Goal: Task Accomplishment & Management: Use online tool/utility

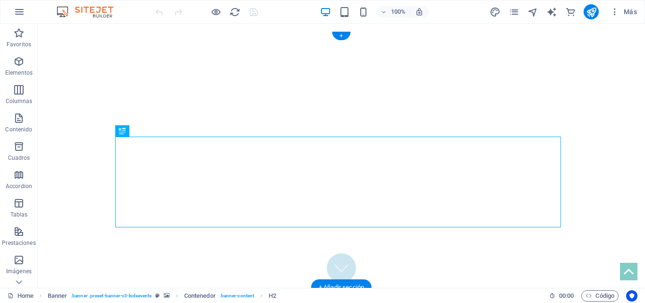
drag, startPoint x: 310, startPoint y: 166, endPoint x: 307, endPoint y: 155, distance: 11.2
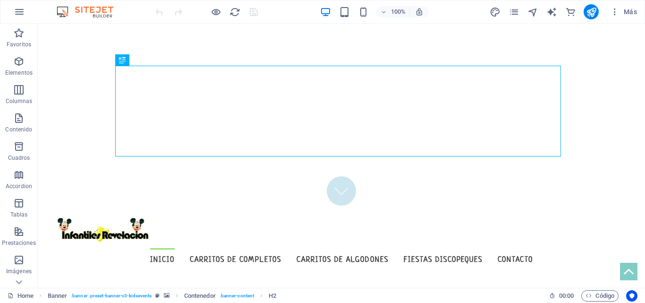
scroll to position [71, 0]
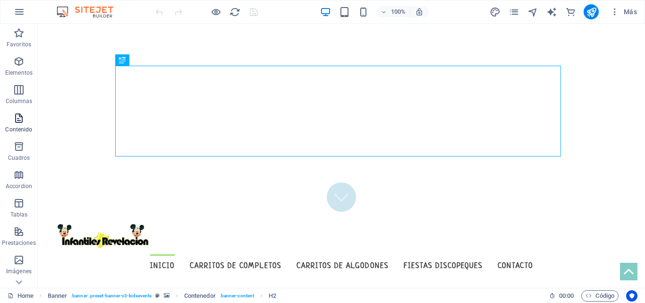
click at [13, 126] on p "Contenido" at bounding box center [18, 130] width 27 height 8
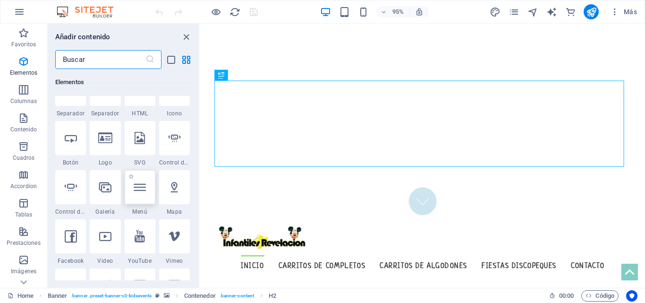
scroll to position [283, 0]
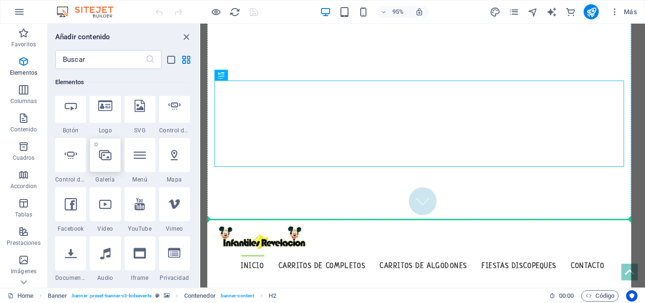
select select "4"
select select "%"
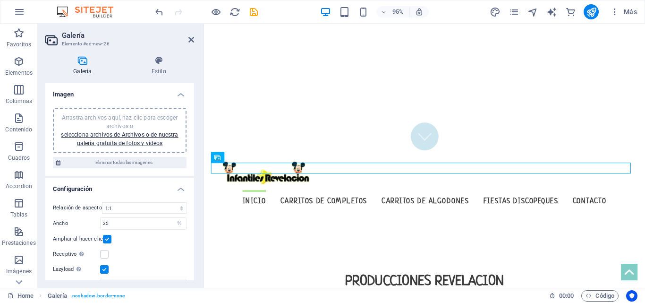
scroll to position [207, 0]
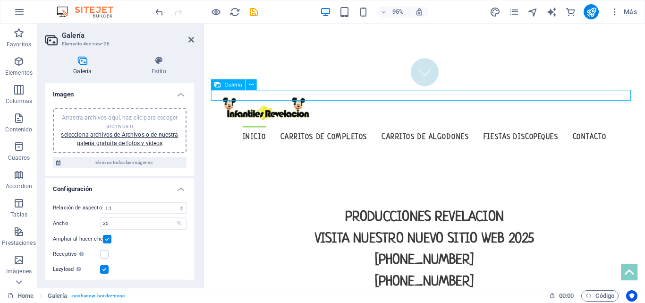
click at [232, 84] on span "Galería" at bounding box center [233, 84] width 17 height 5
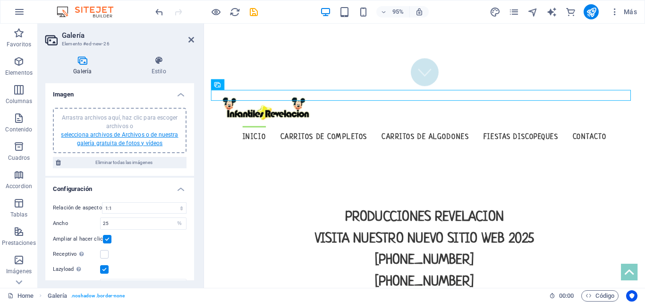
click at [143, 132] on link "selecciona archivos de Archivos o de nuestra galería gratuita de fotos y vídeos" at bounding box center [119, 138] width 117 height 15
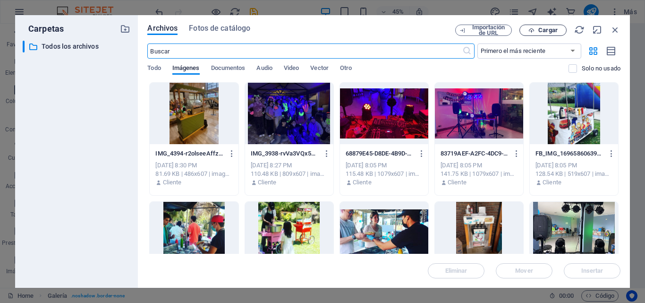
click at [557, 28] on span "Cargar" at bounding box center [547, 30] width 19 height 6
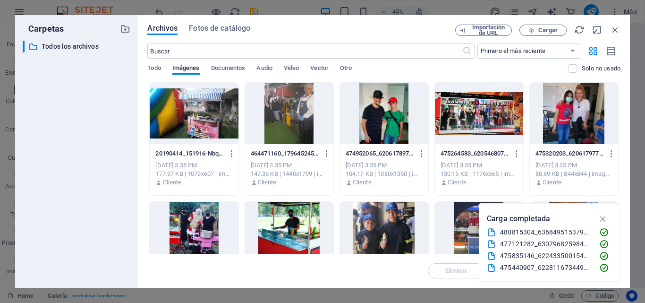
click at [215, 112] on div at bounding box center [194, 113] width 88 height 61
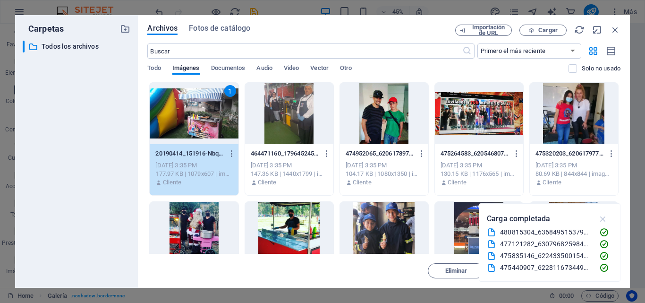
click at [601, 219] on icon "button" at bounding box center [603, 218] width 11 height 10
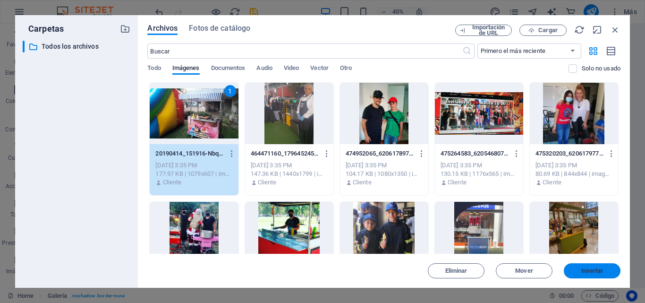
drag, startPoint x: 587, startPoint y: 272, endPoint x: 397, endPoint y: 259, distance: 190.2
click at [587, 272] on span "Insertar" at bounding box center [592, 271] width 22 height 6
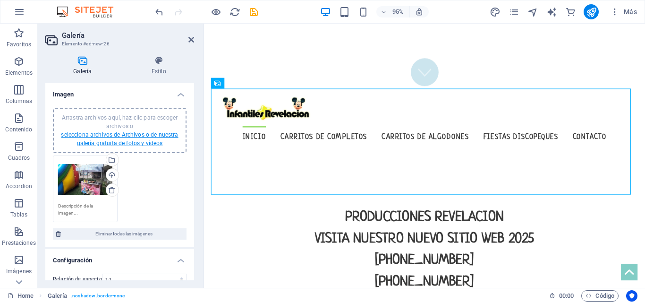
click at [132, 135] on link "selecciona archivos de Archivos o de nuestra galería gratuita de fotos y vídeos" at bounding box center [119, 138] width 117 height 15
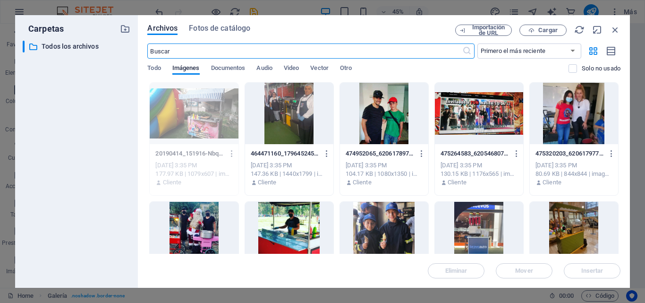
click at [277, 115] on div at bounding box center [289, 113] width 88 height 61
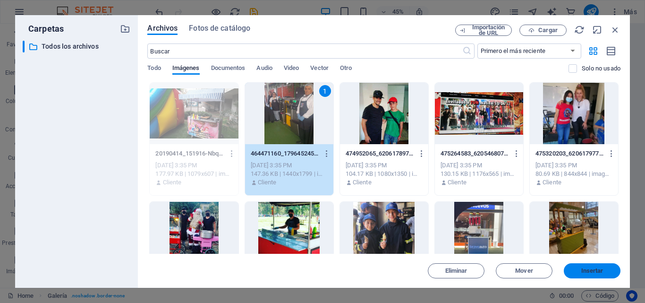
click at [591, 274] on button "Insertar" at bounding box center [592, 270] width 57 height 15
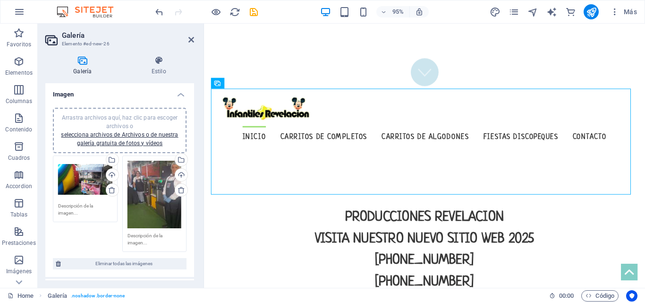
click at [113, 138] on div "Arrastra archivos aquí, haz clic para escoger archivos o selecciona archivos de…" at bounding box center [120, 130] width 122 height 34
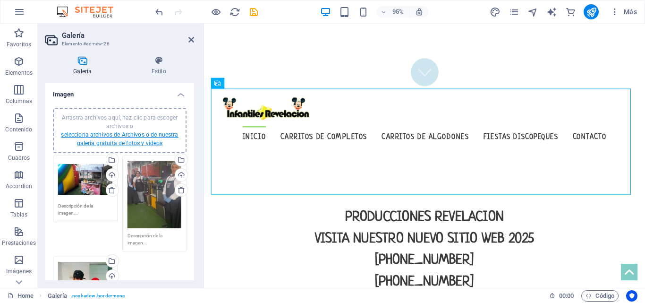
click at [138, 135] on link "selecciona archivos de Archivos o de nuestra galería gratuita de fotos y vídeos" at bounding box center [119, 138] width 117 height 15
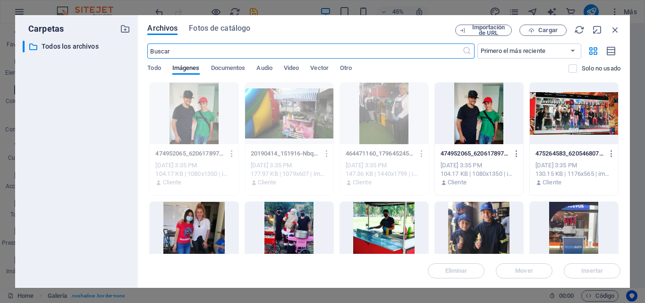
click at [200, 220] on div at bounding box center [194, 232] width 88 height 61
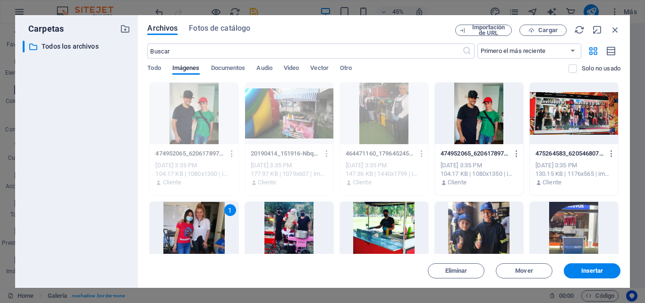
click at [200, 220] on div "1" at bounding box center [194, 232] width 88 height 61
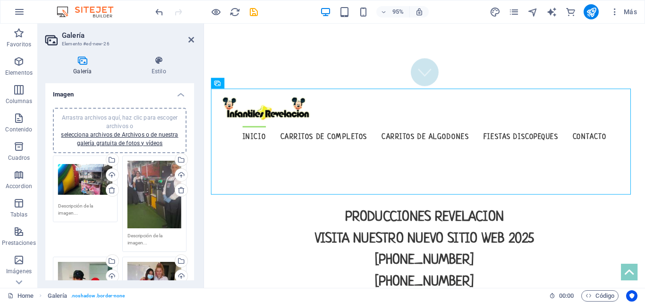
click at [127, 139] on div "Arrastra archivos aquí, haz clic para escoger archivos o selecciona archivos de…" at bounding box center [120, 130] width 122 height 34
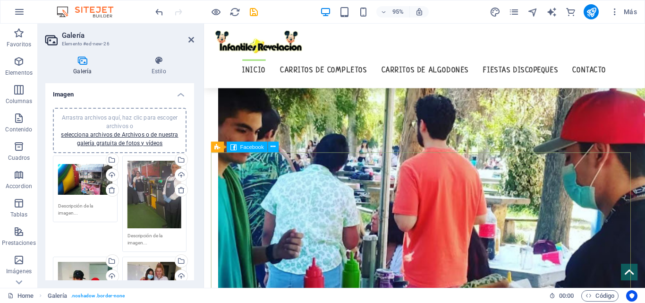
scroll to position [812, 0]
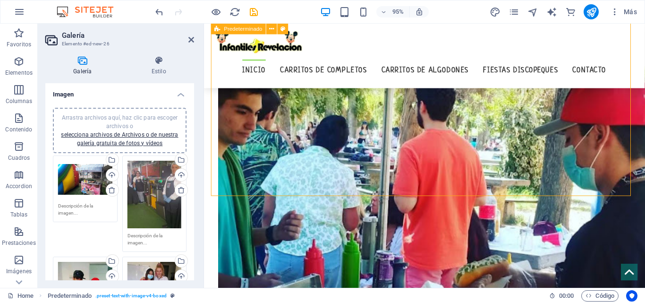
scroll to position [834, 0]
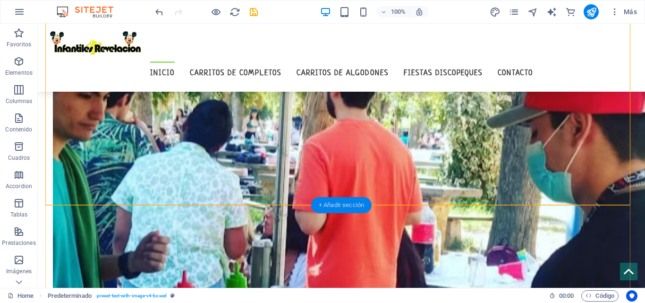
click at [338, 205] on div "+ Añadir sección" at bounding box center [341, 205] width 60 height 16
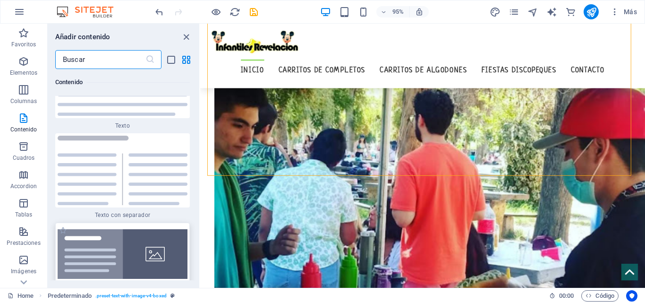
scroll to position [3438, 0]
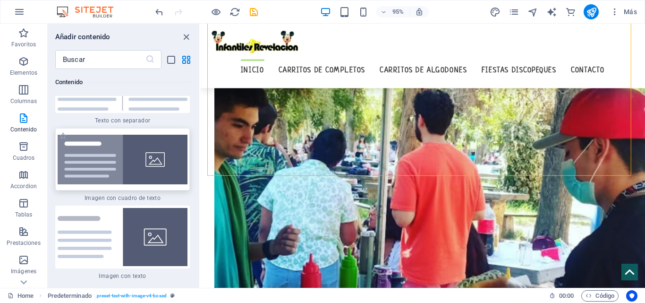
click at [108, 172] on img at bounding box center [123, 160] width 130 height 50
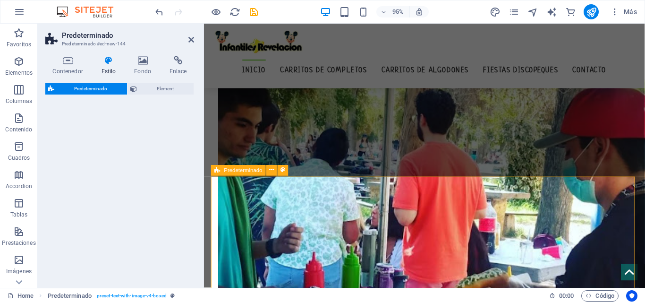
select select "rem"
select select "px"
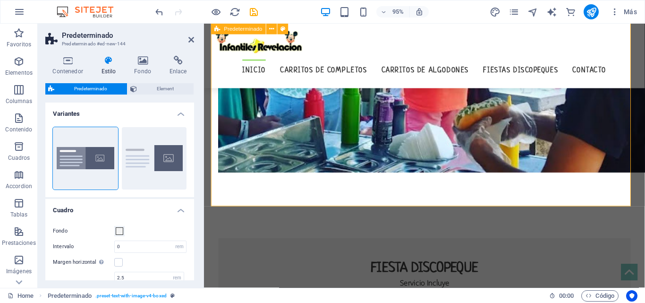
scroll to position [975, 0]
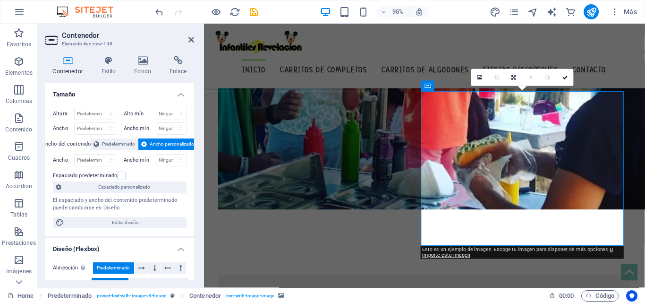
click at [152, 60] on icon at bounding box center [143, 60] width 32 height 9
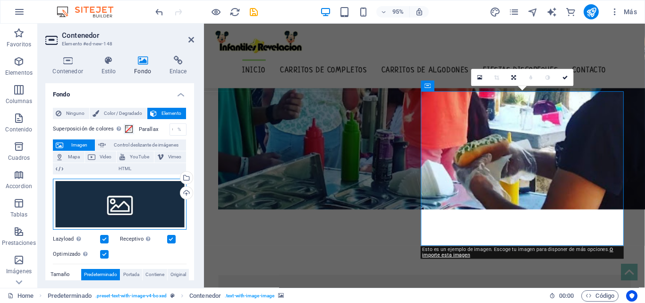
click at [122, 198] on div "Arrastra archivos aquí, haz clic para escoger archivos o selecciona archivos de…" at bounding box center [120, 203] width 134 height 51
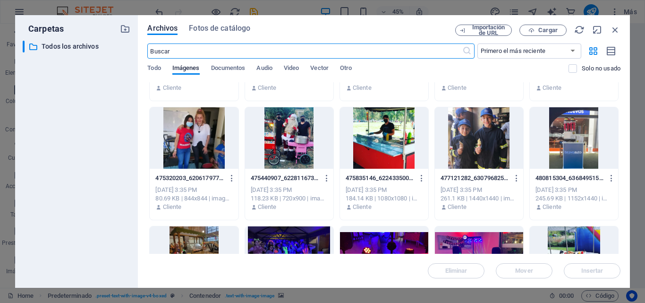
scroll to position [0, 0]
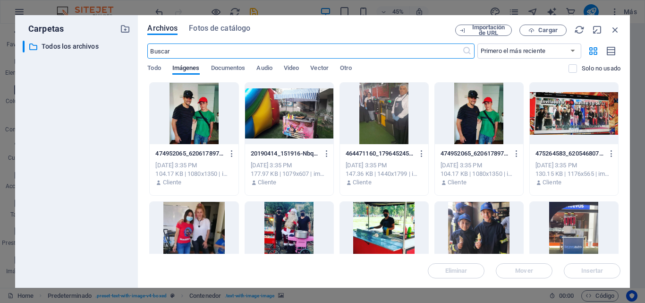
click at [392, 101] on div at bounding box center [384, 113] width 88 height 61
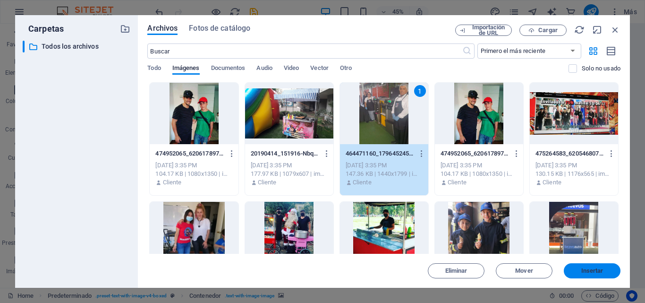
click at [592, 269] on span "Insertar" at bounding box center [592, 271] width 22 height 6
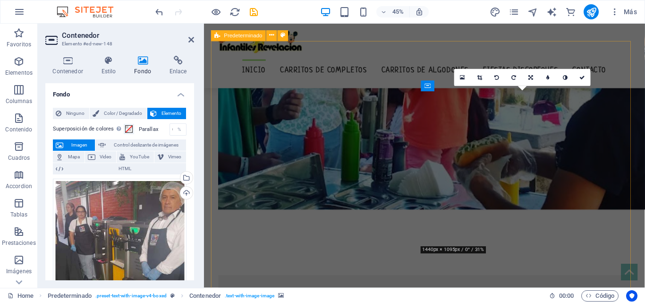
scroll to position [975, 0]
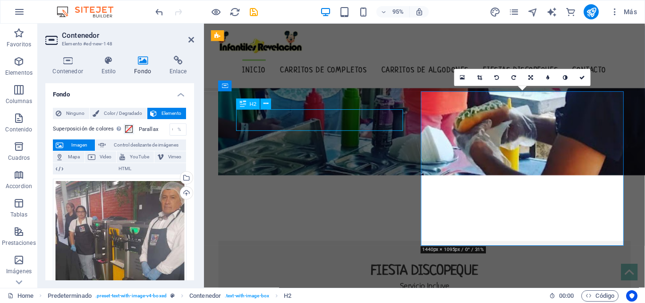
scroll to position [997, 0]
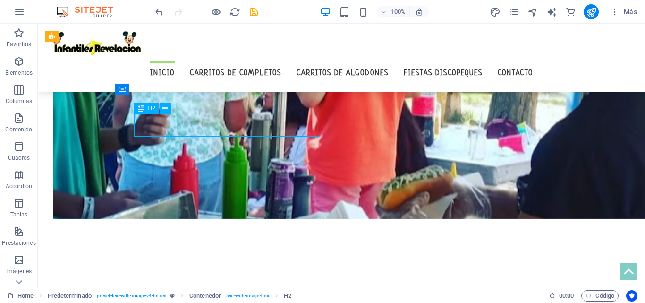
scroll to position [975, 0]
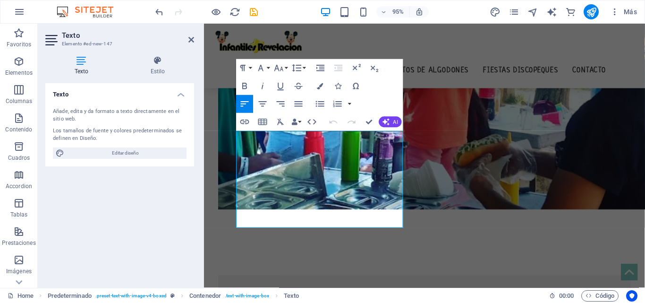
drag, startPoint x: 377, startPoint y: 233, endPoint x: 208, endPoint y: 129, distance: 199.0
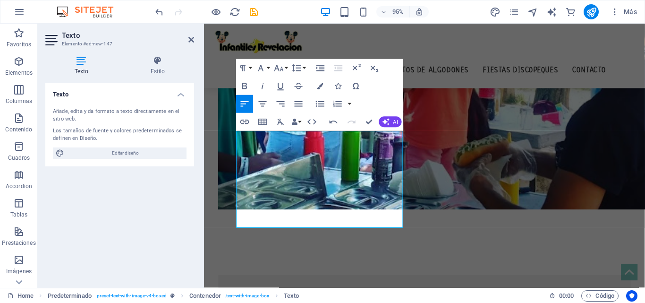
drag, startPoint x: 397, startPoint y: 229, endPoint x: 203, endPoint y: 131, distance: 217.0
click at [262, 103] on icon "button" at bounding box center [262, 104] width 11 height 11
click at [244, 104] on icon "button" at bounding box center [244, 104] width 11 height 11
click at [261, 102] on icon "button" at bounding box center [262, 104] width 11 height 11
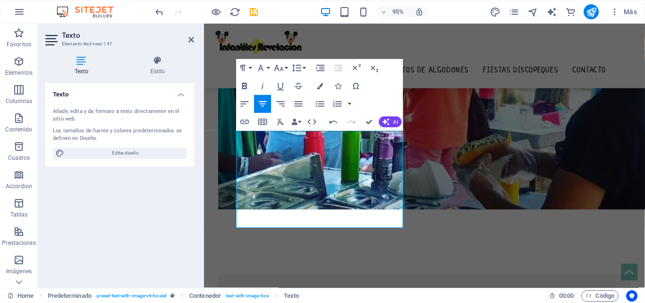
click at [250, 84] on button "Bold" at bounding box center [244, 86] width 17 height 18
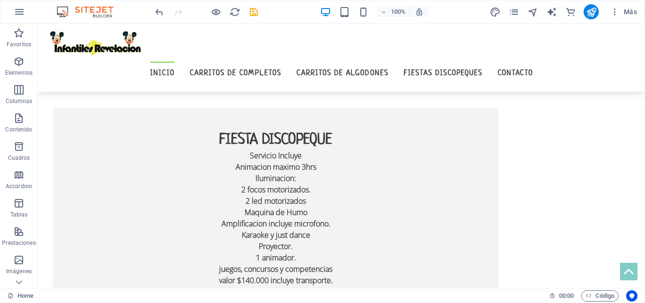
scroll to position [1093, 0]
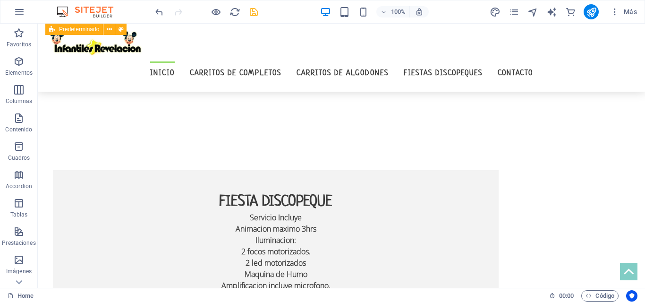
click at [259, 13] on icon "save" at bounding box center [253, 12] width 11 height 11
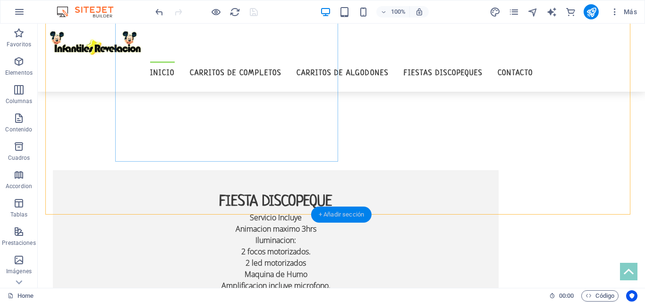
click at [342, 211] on div "+ Añadir sección" at bounding box center [341, 214] width 60 height 16
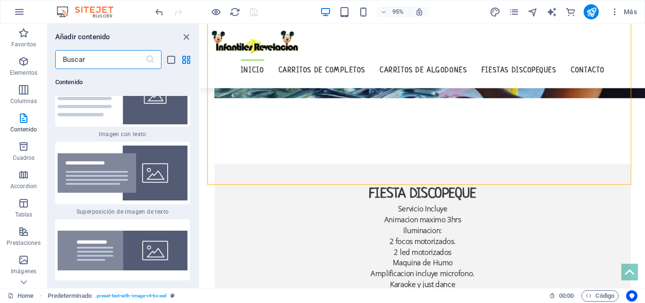
scroll to position [3485, 0]
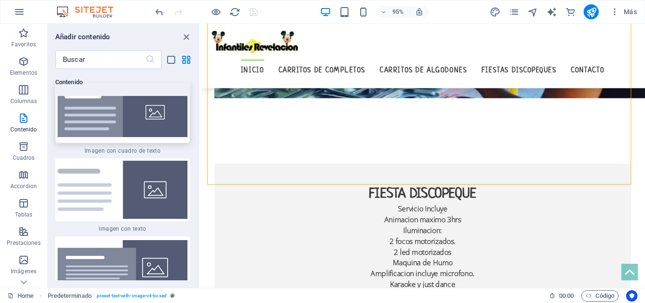
click at [114, 123] on img at bounding box center [123, 112] width 130 height 50
click at [200, 123] on div "Arrastra aquí para reemplazar el contenido existente. Si quieres crear un eleme…" at bounding box center [422, 156] width 445 height 264
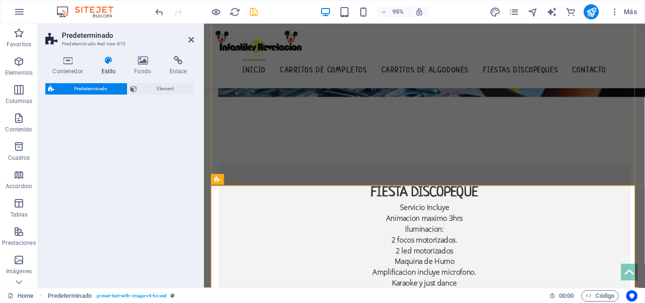
scroll to position [1092, 0]
select select "rem"
select select "px"
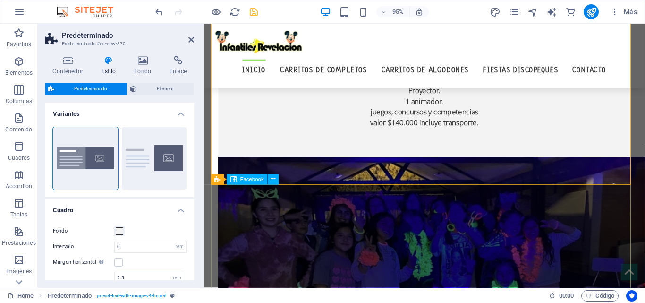
scroll to position [1233, 0]
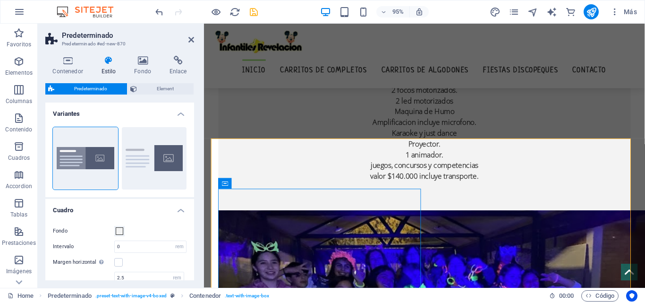
scroll to position [1281, 0]
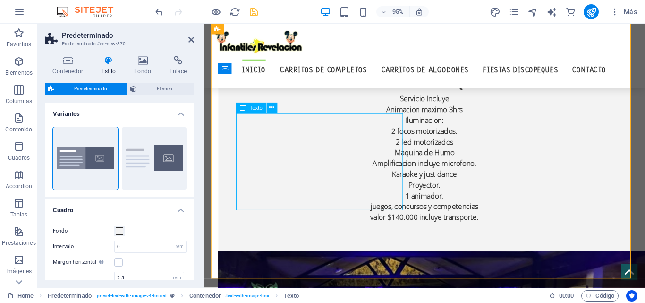
scroll to position [1186, 0]
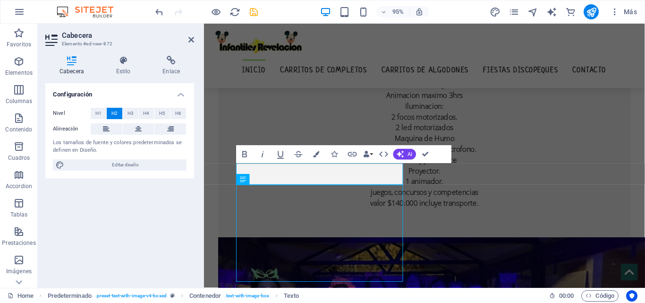
scroll to position [1208, 0]
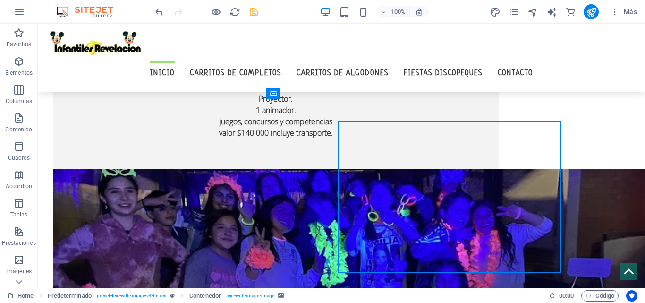
scroll to position [1350, 0]
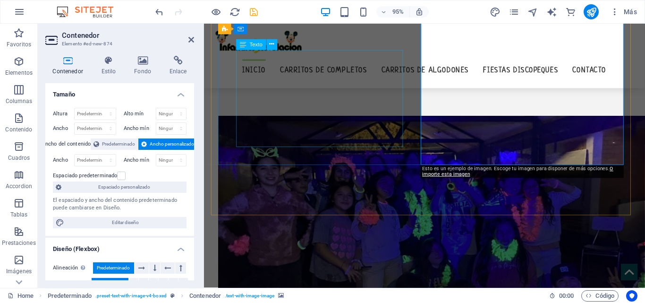
scroll to position [1328, 0]
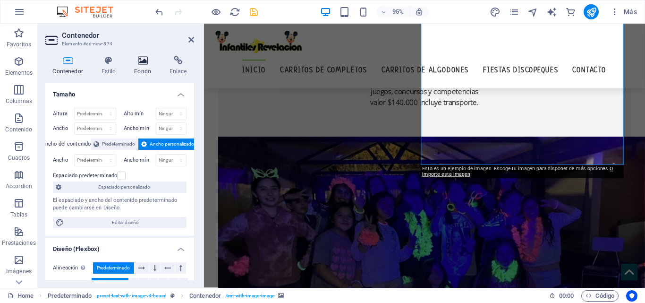
click at [138, 62] on icon at bounding box center [143, 60] width 32 height 9
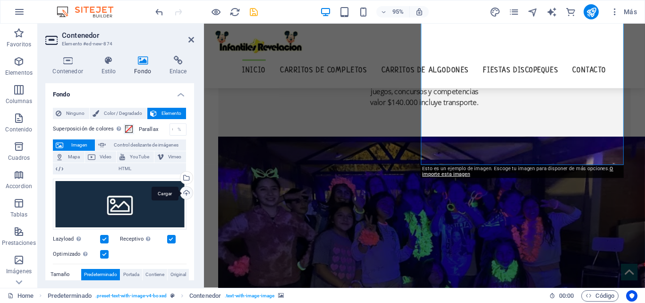
click at [184, 189] on div "Cargar" at bounding box center [185, 193] width 14 height 14
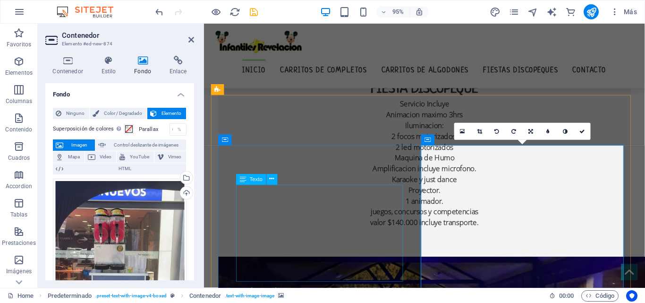
scroll to position [1186, 0]
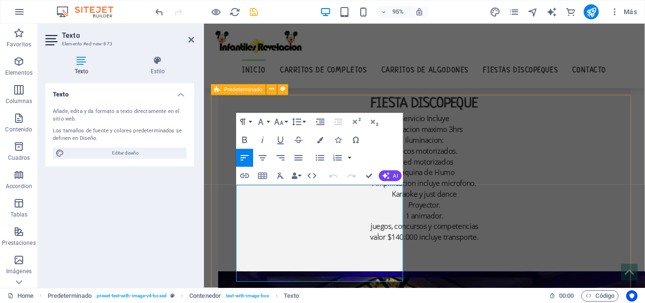
drag, startPoint x: 384, startPoint y: 290, endPoint x: 218, endPoint y: 196, distance: 190.6
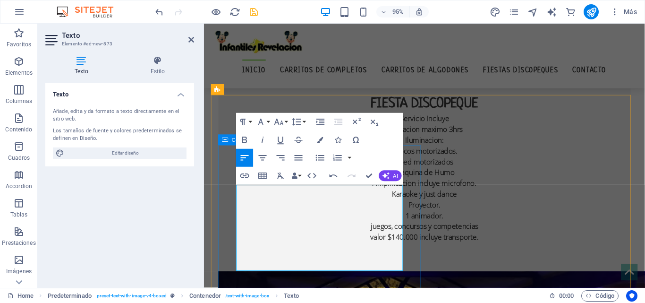
drag, startPoint x: 297, startPoint y: 278, endPoint x: 234, endPoint y: 179, distance: 116.8
click at [264, 156] on icon "button" at bounding box center [262, 157] width 11 height 11
click at [244, 141] on icon "button" at bounding box center [244, 140] width 11 height 11
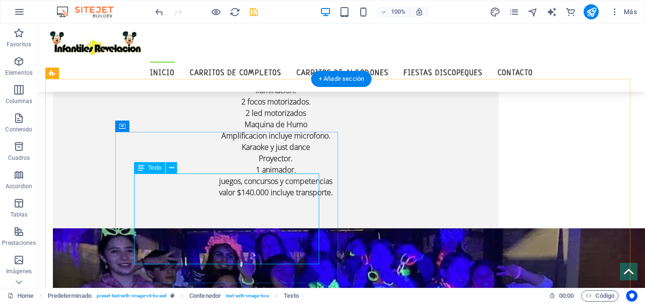
scroll to position [1256, 0]
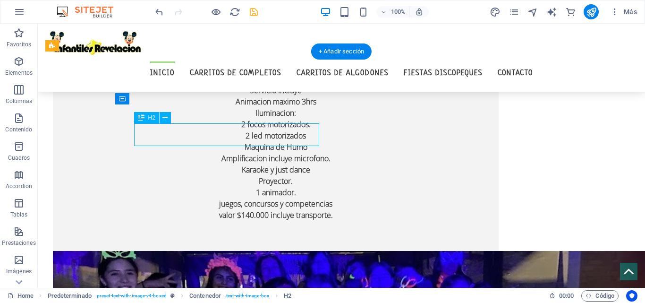
scroll to position [1233, 0]
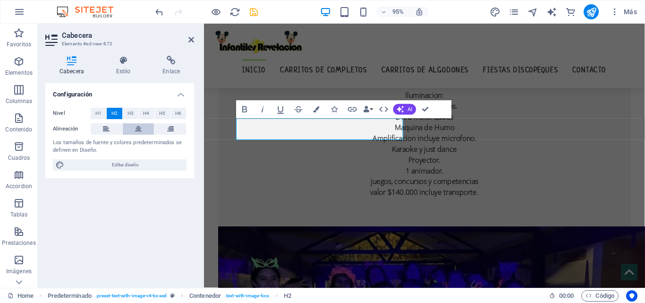
click at [137, 126] on icon at bounding box center [138, 128] width 7 height 11
drag, startPoint x: 427, startPoint y: 106, endPoint x: 384, endPoint y: 130, distance: 49.6
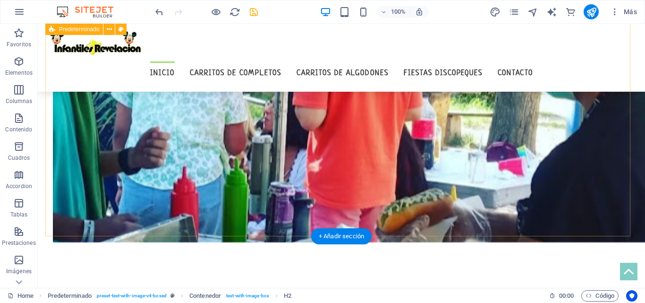
scroll to position [878, 0]
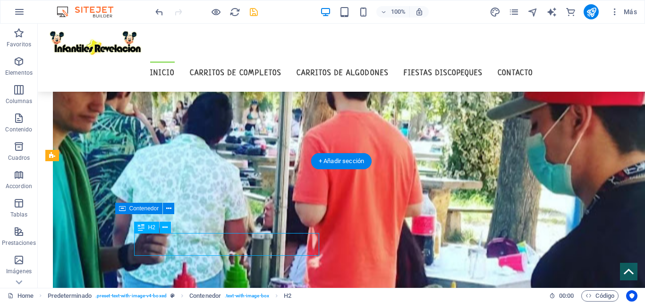
scroll to position [856, 0]
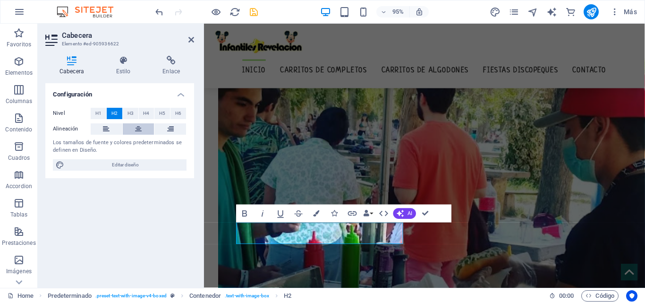
click at [132, 126] on button at bounding box center [139, 128] width 32 height 11
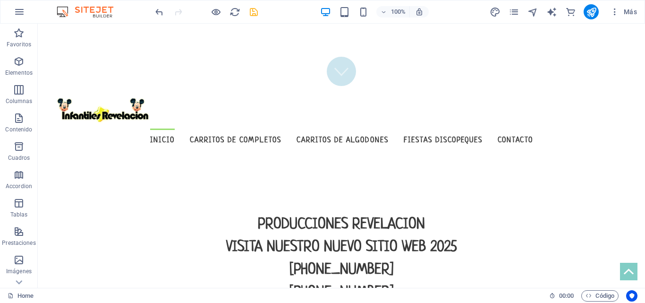
scroll to position [170, 0]
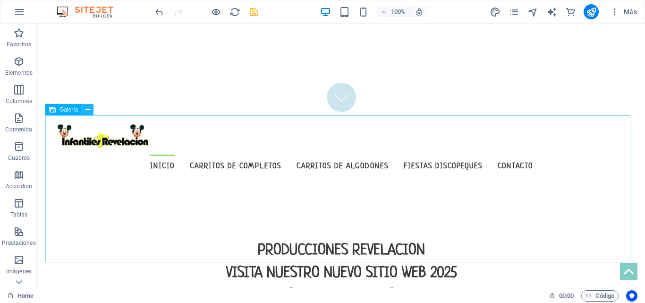
click at [89, 110] on icon at bounding box center [87, 110] width 5 height 10
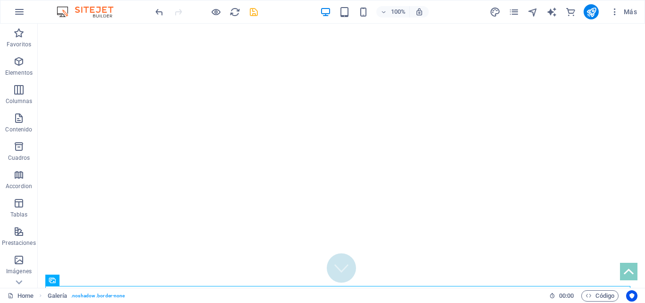
scroll to position [9, 0]
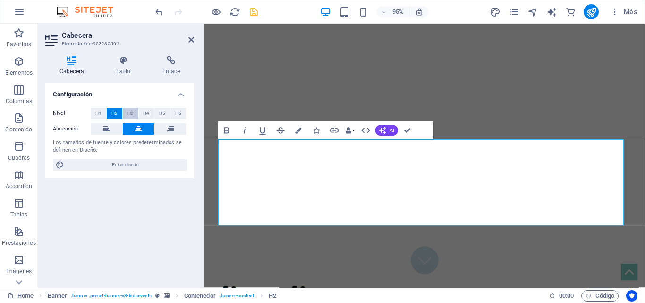
click at [135, 115] on button "H3" at bounding box center [131, 113] width 16 height 11
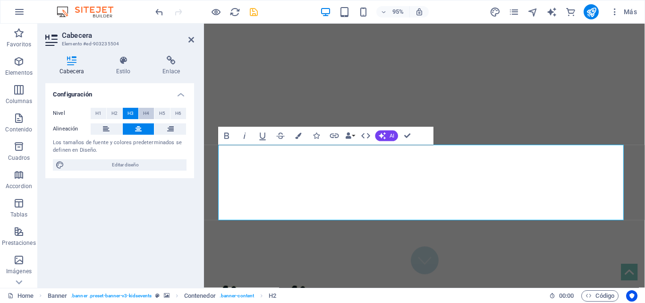
click at [147, 111] on span "H4" at bounding box center [146, 113] width 6 height 11
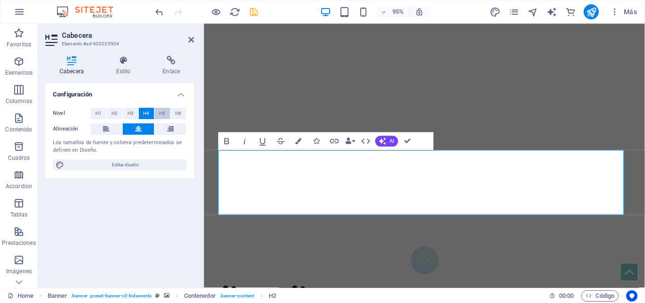
click at [157, 111] on button "H5" at bounding box center [162, 113] width 16 height 11
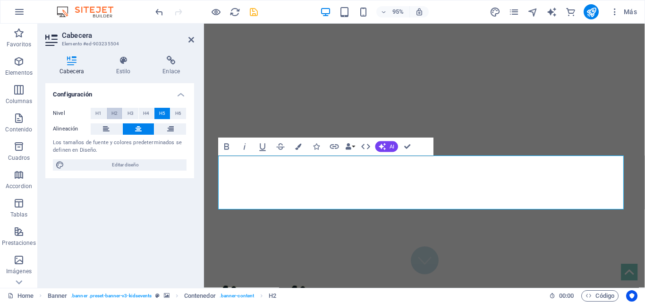
click at [116, 114] on span "H2" at bounding box center [114, 113] width 6 height 11
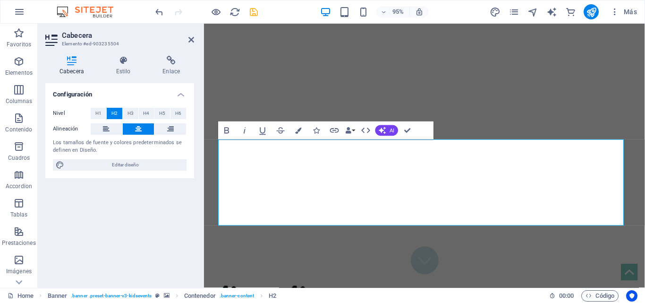
click at [108, 113] on button "H2" at bounding box center [115, 113] width 16 height 11
click at [102, 113] on button "H1" at bounding box center [99, 113] width 16 height 11
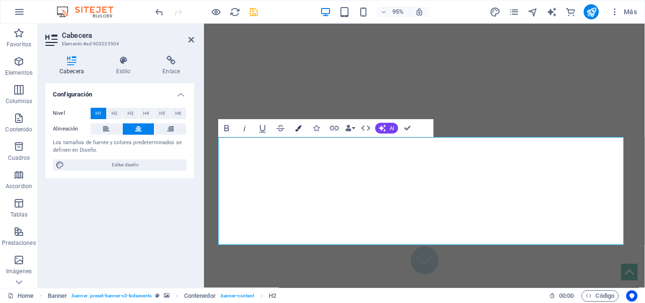
click at [296, 129] on icon "button" at bounding box center [298, 128] width 6 height 6
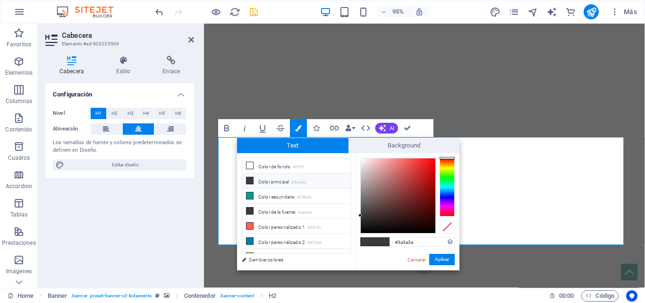
click at [249, 181] on icon at bounding box center [249, 180] width 7 height 7
click at [268, 179] on li "Color principal #3a3a3a" at bounding box center [296, 180] width 109 height 15
drag, startPoint x: 362, startPoint y: 228, endPoint x: 401, endPoint y: 255, distance: 47.1
click at [360, 235] on div "#000000 Formatos soportados #0852ed rgb(8, 82, 237) rgba(8, 82, 237, 90%) hsv(2…" at bounding box center [407, 280] width 104 height 254
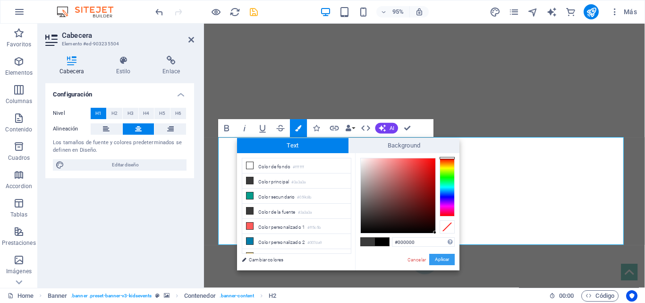
click at [440, 261] on button "Aplicar" at bounding box center [441, 258] width 25 height 11
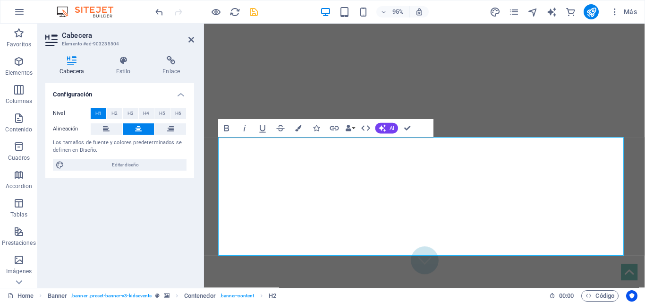
click at [397, 162] on div "Arrastra aquí para reemplazar el contenido existente. Si quieres crear un eleme…" at bounding box center [424, 156] width 441 height 264
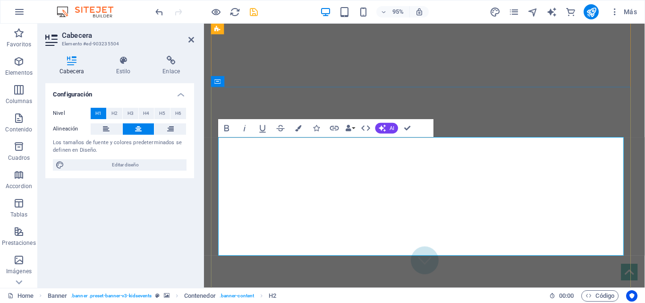
drag, startPoint x: 478, startPoint y: 260, endPoint x: 313, endPoint y: 150, distance: 198.7
click at [296, 127] on icon "button" at bounding box center [298, 128] width 6 height 6
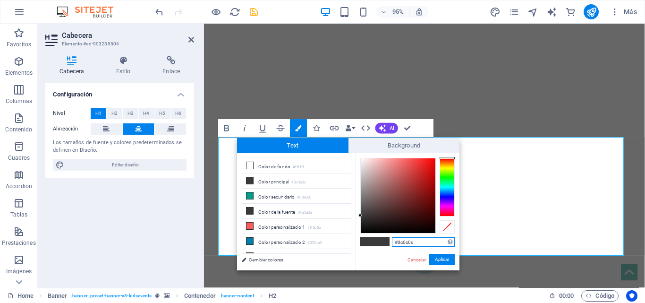
click at [362, 229] on div at bounding box center [398, 195] width 75 height 75
click at [362, 230] on div at bounding box center [361, 229] width 3 height 3
click at [364, 234] on div "#000000 Formatos soportados #0852ed rgb(8, 82, 237) rgba(8, 82, 237, 90%) hsv(2…" at bounding box center [407, 280] width 104 height 254
type input "#000000"
drag, startPoint x: 361, startPoint y: 231, endPoint x: 356, endPoint y: 242, distance: 11.8
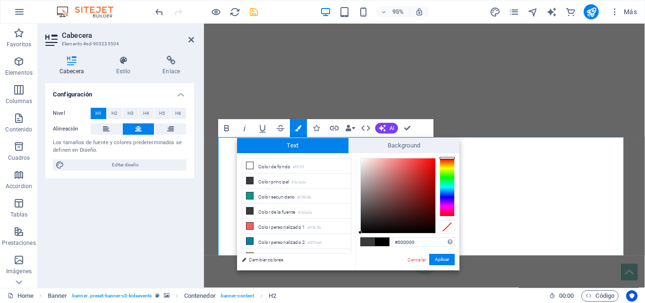
click at [353, 239] on div "less Color de fondo #ffffff Color principal #3a3a3a Color secundario #059c8b Co…" at bounding box center [348, 211] width 222 height 117
click at [440, 262] on button "Aplicar" at bounding box center [441, 258] width 25 height 11
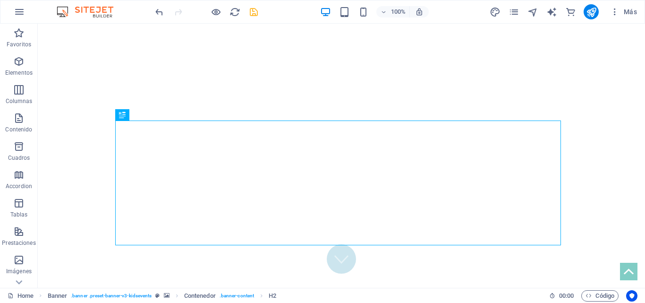
drag, startPoint x: 643, startPoint y: 50, endPoint x: 606, endPoint y: 29, distance: 42.5
click at [644, 52] on div "Arrastra aquí para reemplazar el contenido existente. Si quieres crear un eleme…" at bounding box center [341, 156] width 607 height 264
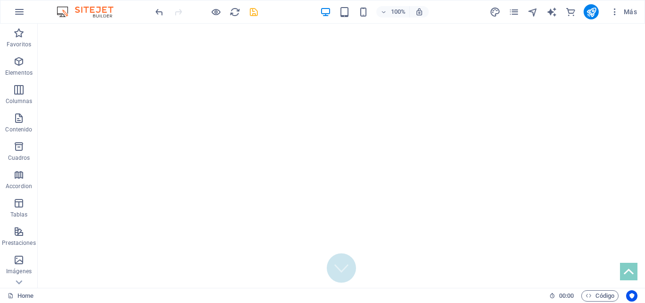
click at [257, 16] on icon "save" at bounding box center [253, 12] width 11 height 11
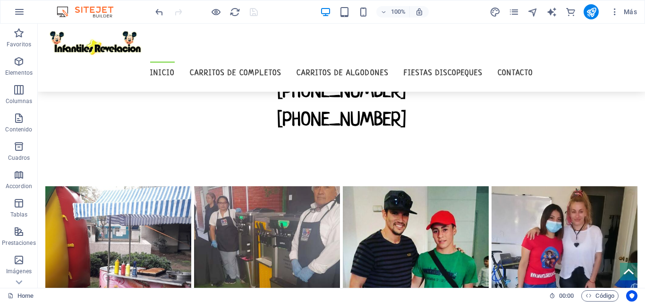
scroll to position [445, 0]
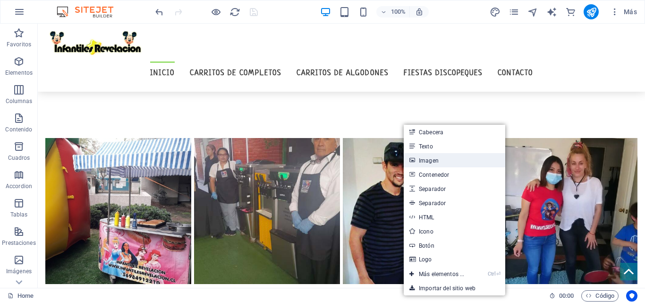
click at [423, 163] on link "Imagen" at bounding box center [454, 160] width 101 height 14
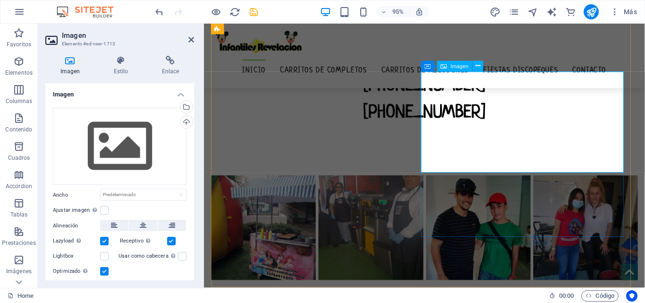
scroll to position [432, 0]
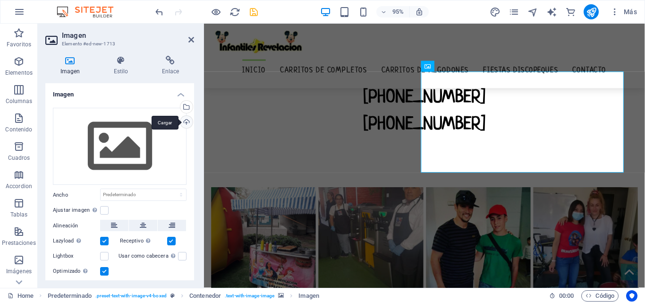
click at [185, 123] on div "Cargar" at bounding box center [185, 123] width 14 height 14
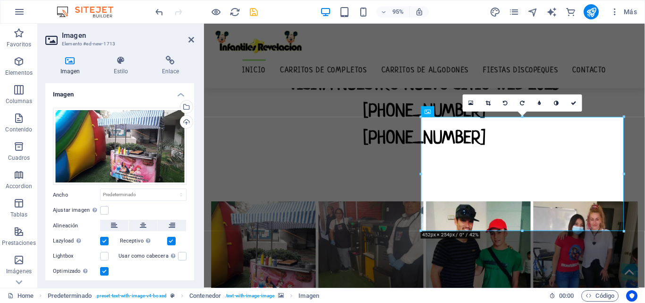
scroll to position [360, 0]
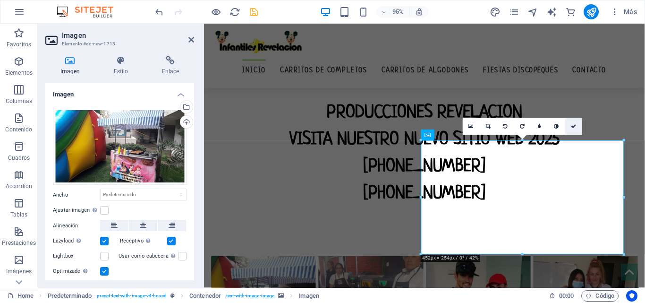
click at [571, 126] on icon at bounding box center [574, 125] width 6 height 5
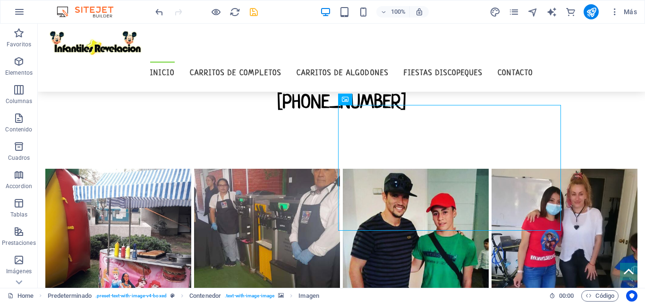
scroll to position [401, 0]
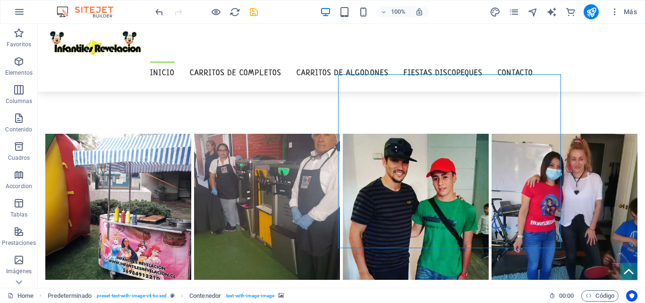
scroll to position [471, 0]
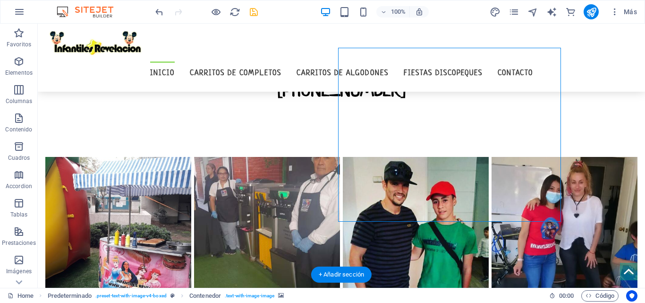
scroll to position [458, 0]
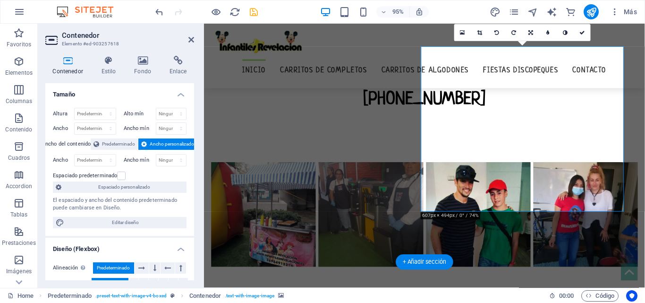
drag, startPoint x: 479, startPoint y: 190, endPoint x: 484, endPoint y: 195, distance: 7.4
drag, startPoint x: 483, startPoint y: 190, endPoint x: 484, endPoint y: 196, distance: 6.6
click at [583, 30] on icon at bounding box center [582, 32] width 6 height 5
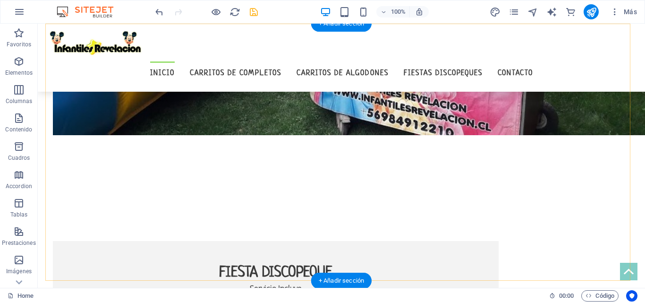
scroll to position [1389, 0]
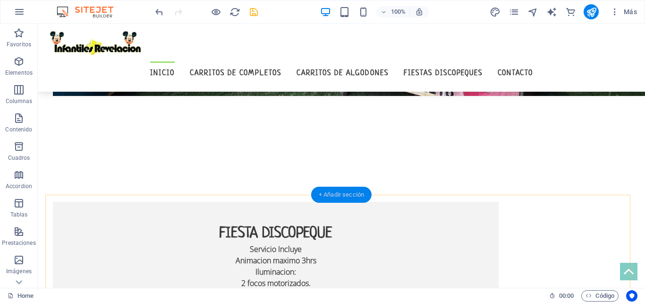
click at [347, 192] on div "+ Añadir sección" at bounding box center [341, 194] width 60 height 16
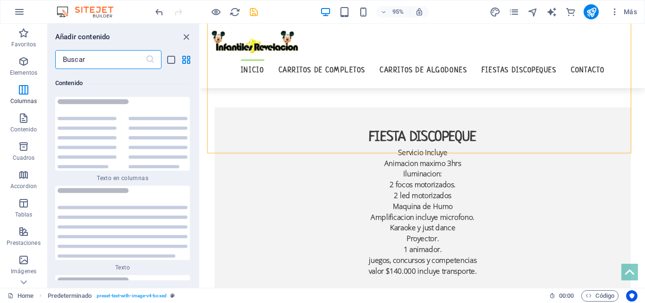
scroll to position [3390, 0]
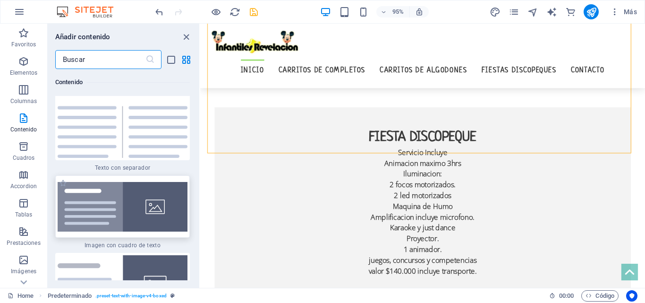
click at [104, 199] on img at bounding box center [123, 207] width 130 height 50
click at [200, 199] on div "Arrastra aquí para reemplazar el contenido existente. Si quieres crear un eleme…" at bounding box center [422, 156] width 445 height 264
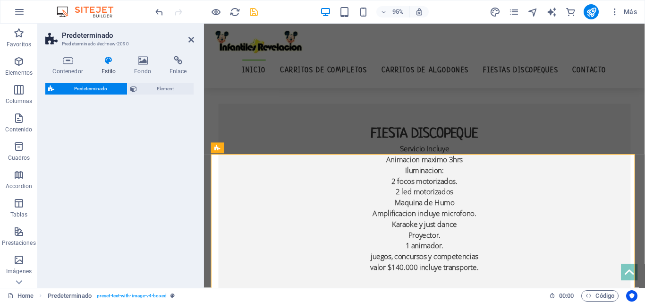
scroll to position [1411, 0]
select select "rem"
select select "px"
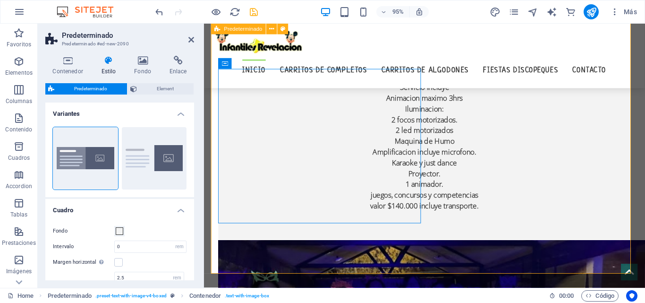
scroll to position [1552, 0]
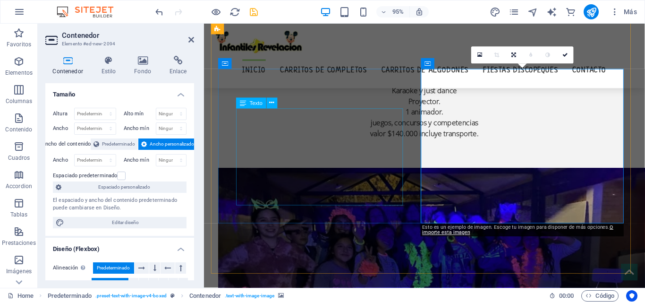
click at [147, 62] on icon at bounding box center [143, 60] width 32 height 9
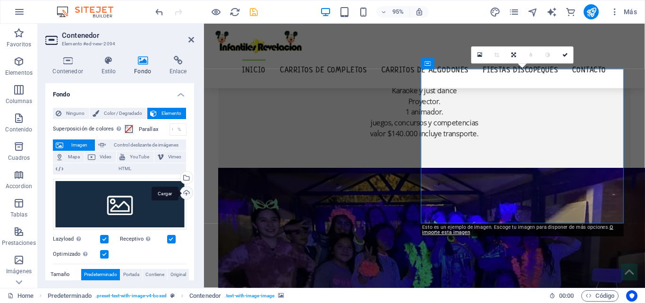
click at [185, 194] on div "Cargar" at bounding box center [185, 193] width 14 height 14
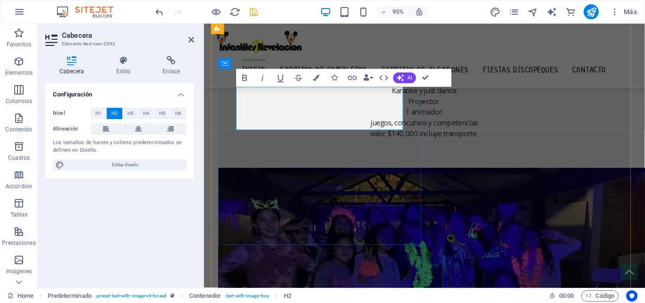
drag, startPoint x: 306, startPoint y: 134, endPoint x: 236, endPoint y: 100, distance: 77.9
click at [139, 130] on icon at bounding box center [138, 128] width 7 height 11
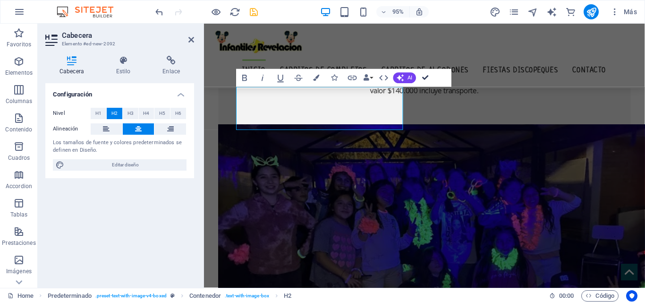
scroll to position [1565, 0]
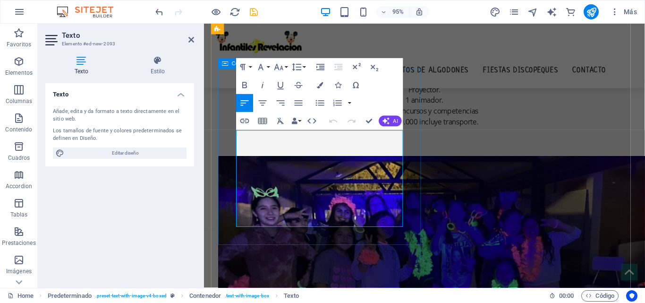
scroll to position [1552, 0]
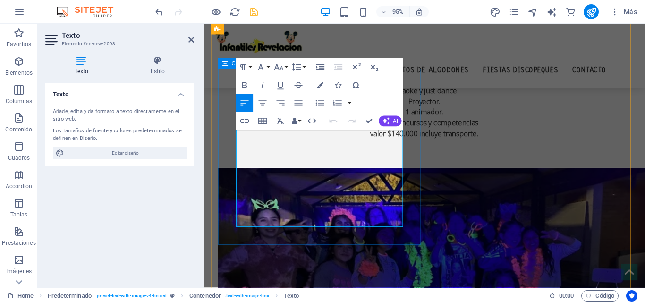
drag, startPoint x: 387, startPoint y: 233, endPoint x: 236, endPoint y: 135, distance: 180.0
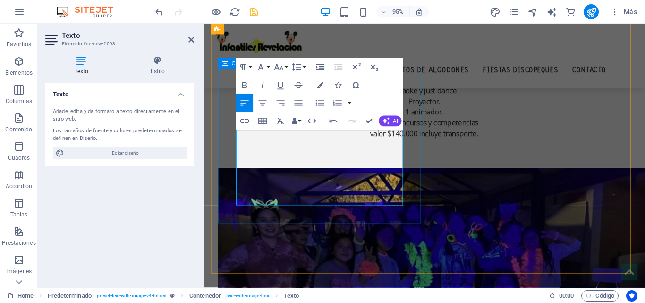
drag, startPoint x: 279, startPoint y: 202, endPoint x: 225, endPoint y: 128, distance: 91.5
click at [265, 101] on icon "button" at bounding box center [263, 102] width 8 height 5
click at [243, 84] on icon "button" at bounding box center [244, 85] width 5 height 6
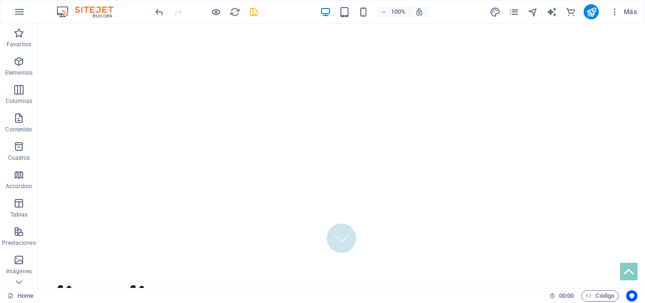
scroll to position [0, 0]
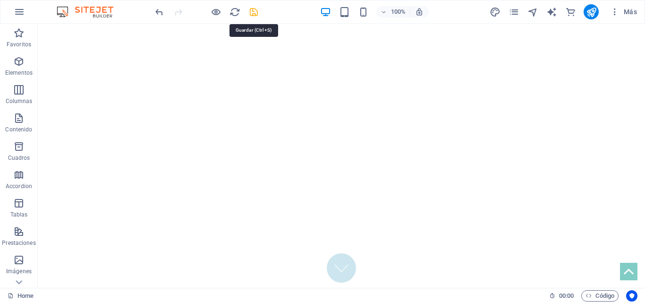
click at [256, 12] on icon "save" at bounding box center [253, 12] width 11 height 11
click at [588, 12] on icon "publish" at bounding box center [591, 12] width 11 height 11
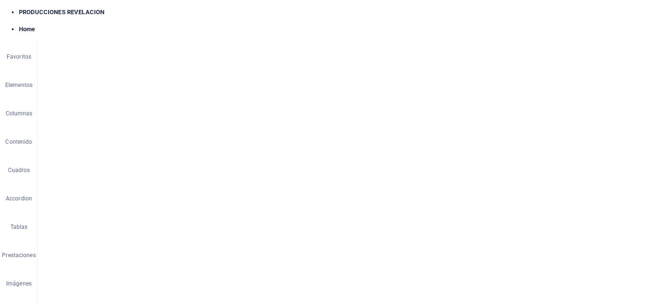
select select
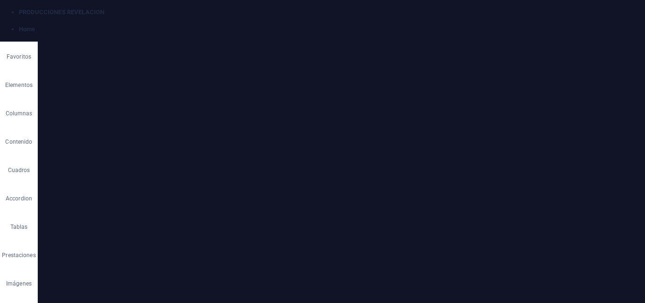
scroll to position [239, 0]
click at [171, 208] on icon at bounding box center [173, 209] width 4 height 5
select select
type input "#ed-903257606"
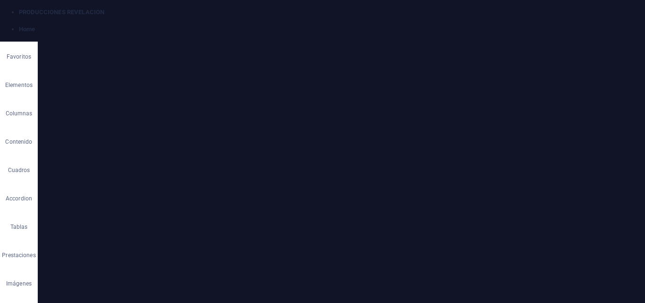
select select
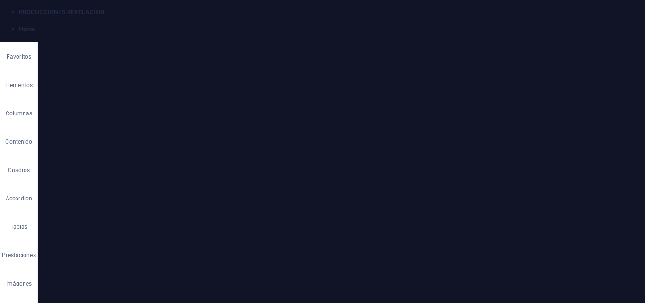
click at [176, 233] on button at bounding box center [173, 230] width 11 height 11
select select
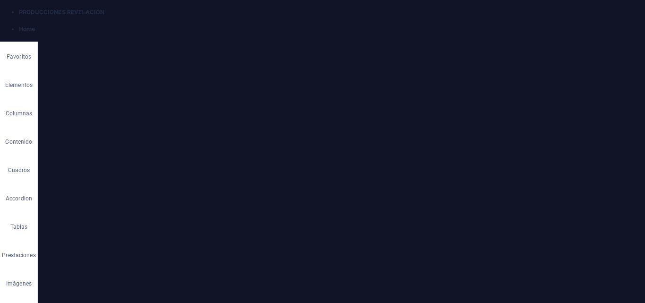
type input "#ed-905960605"
select select
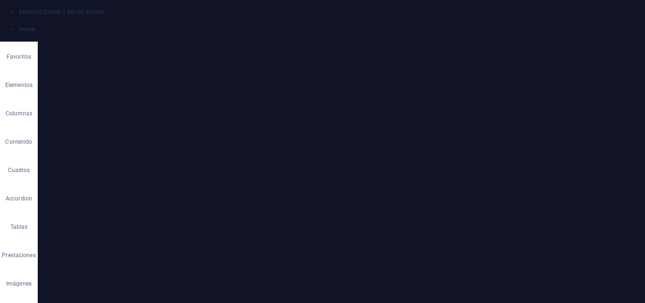
click at [100, 187] on span "Elemento" at bounding box center [99, 187] width 22 height 11
select select
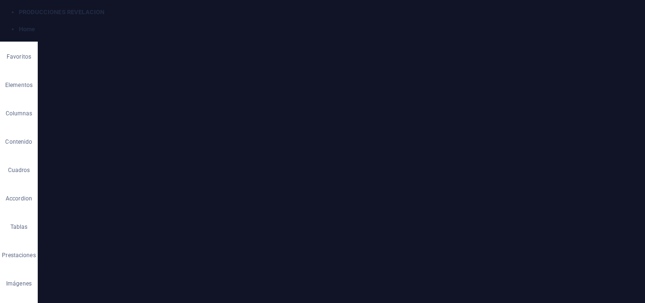
select select
click at [171, 206] on button at bounding box center [173, 203] width 11 height 11
click at [174, 203] on button at bounding box center [173, 203] width 11 height 11
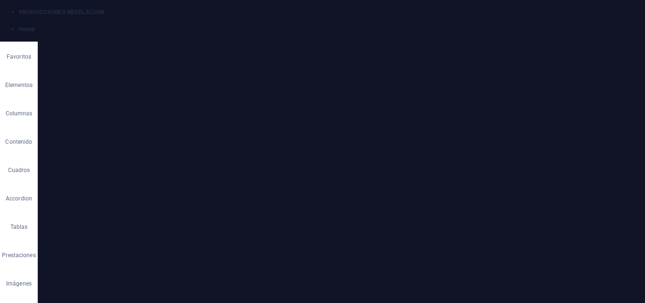
select select
type input "#ed-903272068"
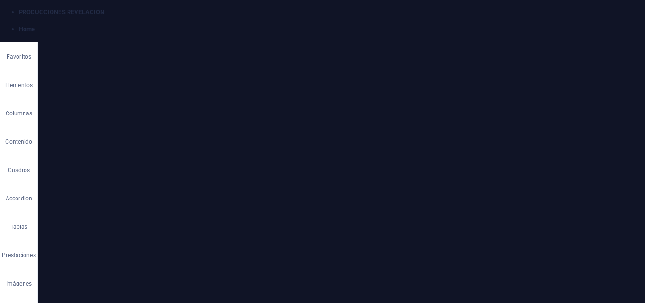
select select
click at [253, 8] on icon "save" at bounding box center [253, 12] width 11 height 11
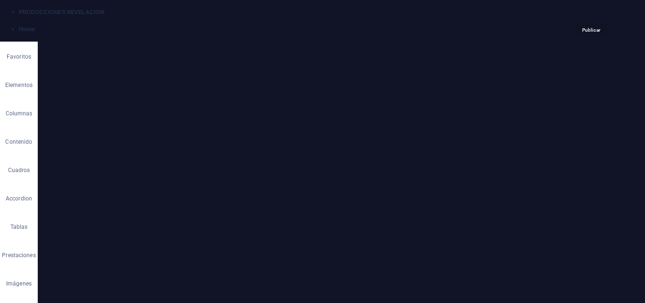
click at [590, 9] on icon "publish" at bounding box center [591, 12] width 11 height 11
